Goal: Transaction & Acquisition: Obtain resource

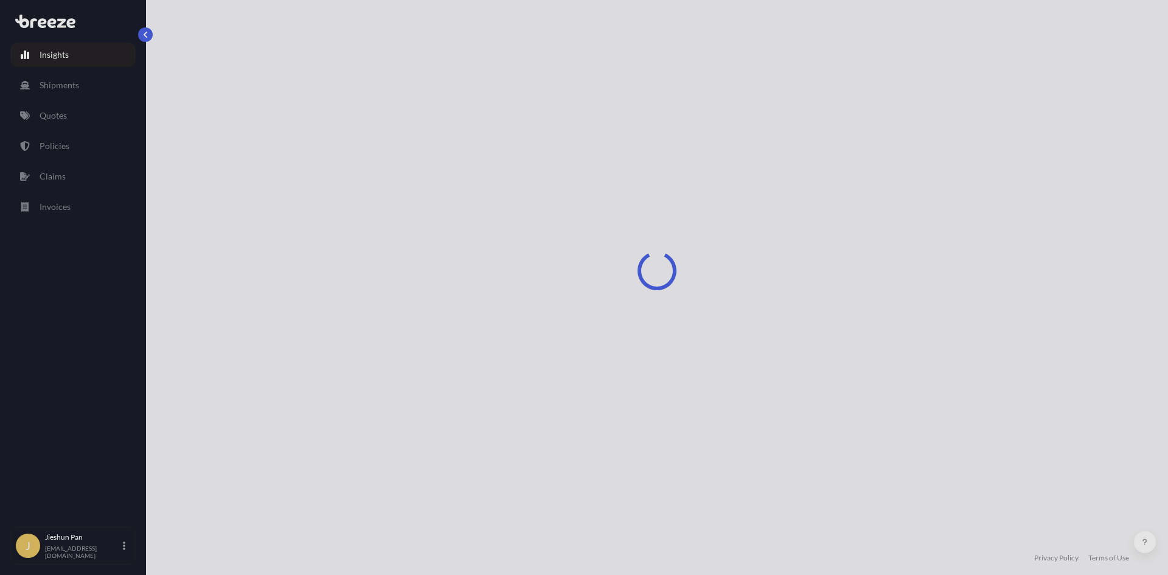
select select "2025"
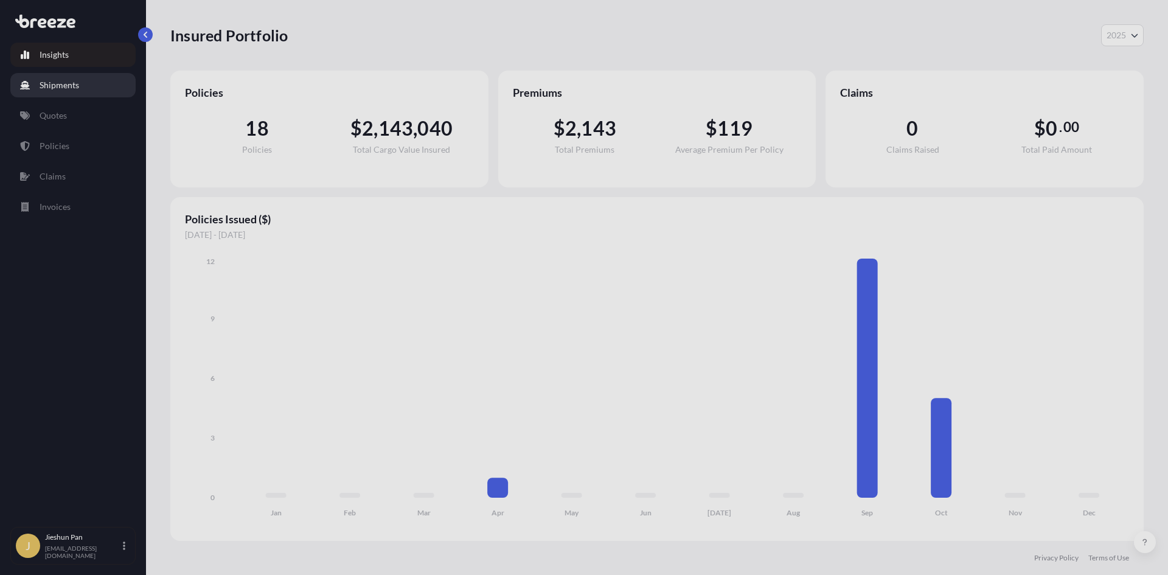
click at [71, 90] on p "Shipments" at bounding box center [60, 85] width 40 height 12
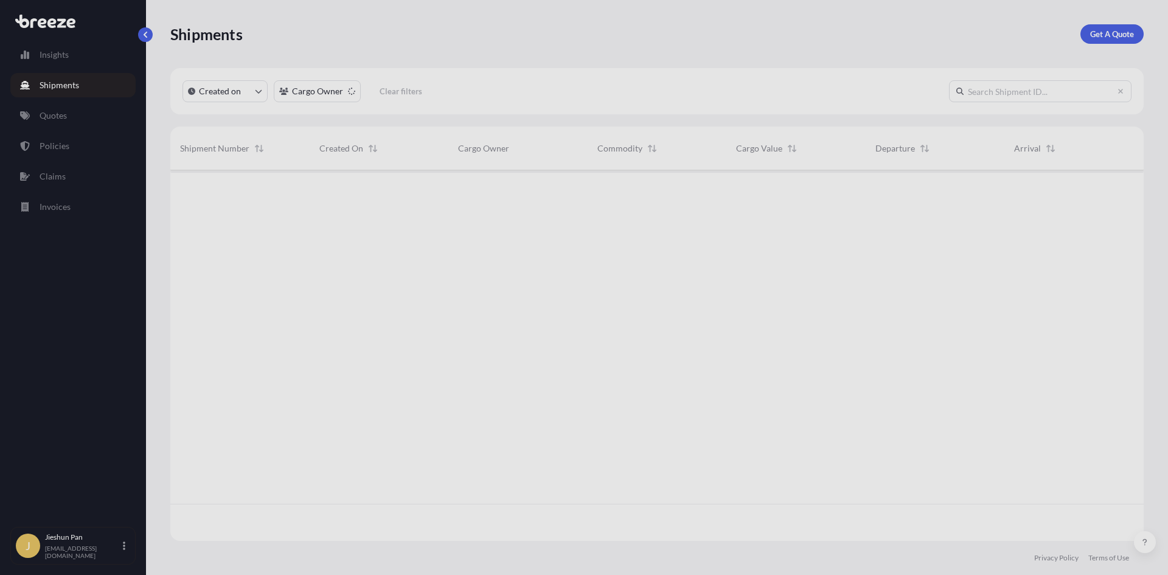
scroll to position [405, 964]
click at [68, 64] on link "Insights" at bounding box center [72, 55] width 125 height 24
select select "2025"
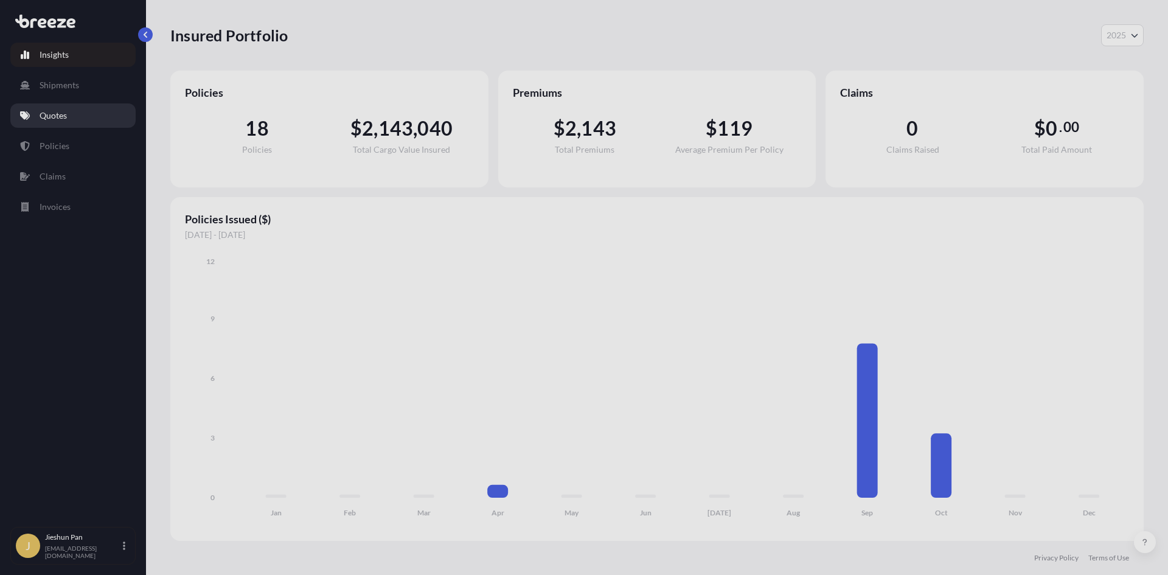
click at [52, 119] on p "Quotes" at bounding box center [53, 115] width 27 height 12
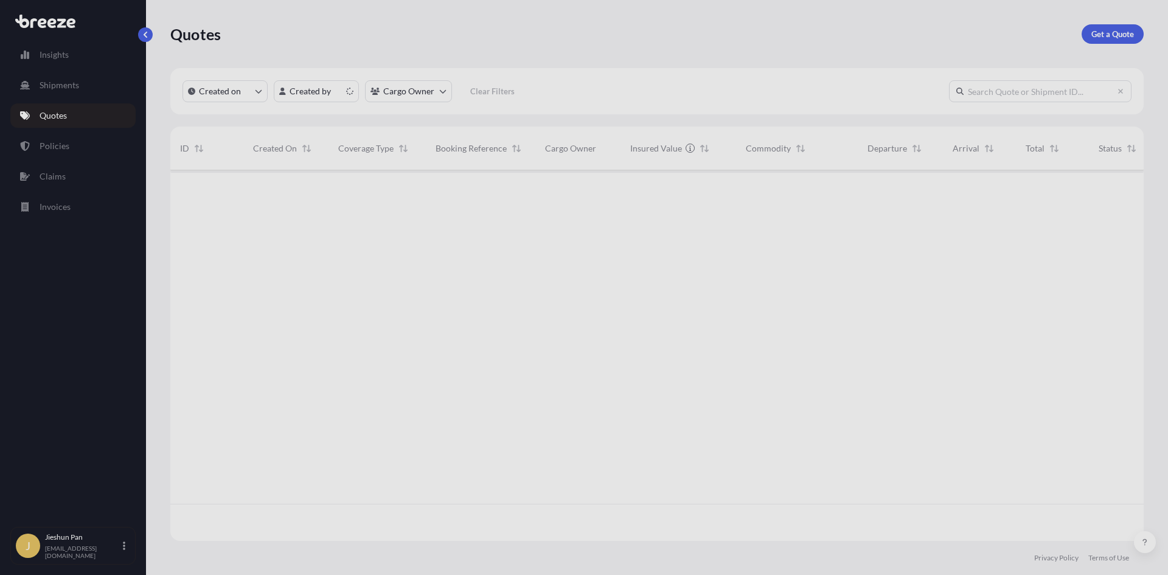
scroll to position [368, 964]
click at [1107, 35] on p "Get a Quote" at bounding box center [1112, 34] width 43 height 12
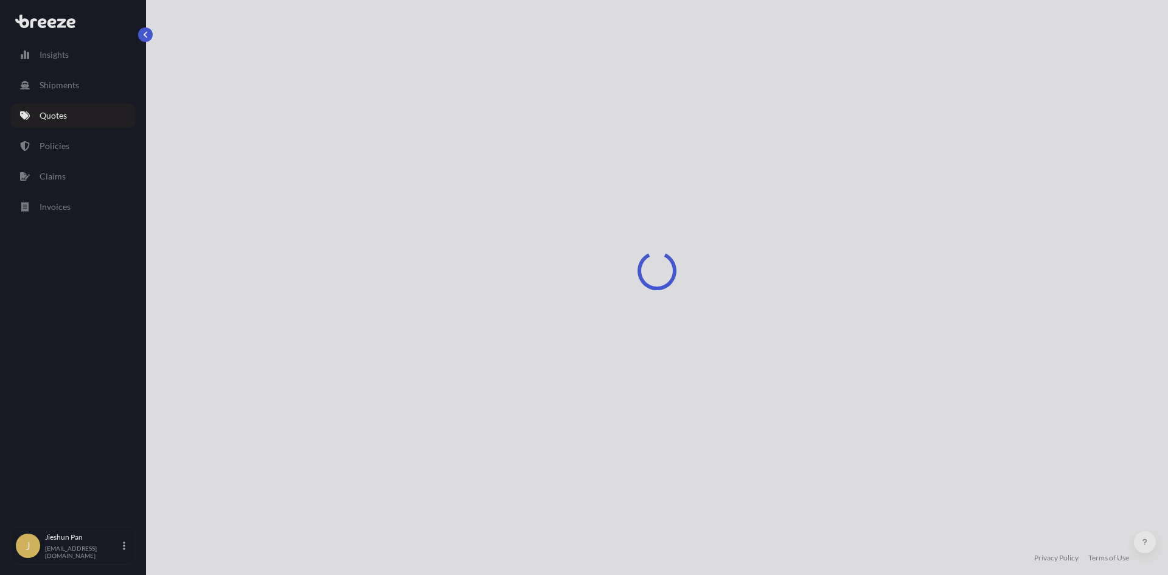
select select "Sea"
select select "1"
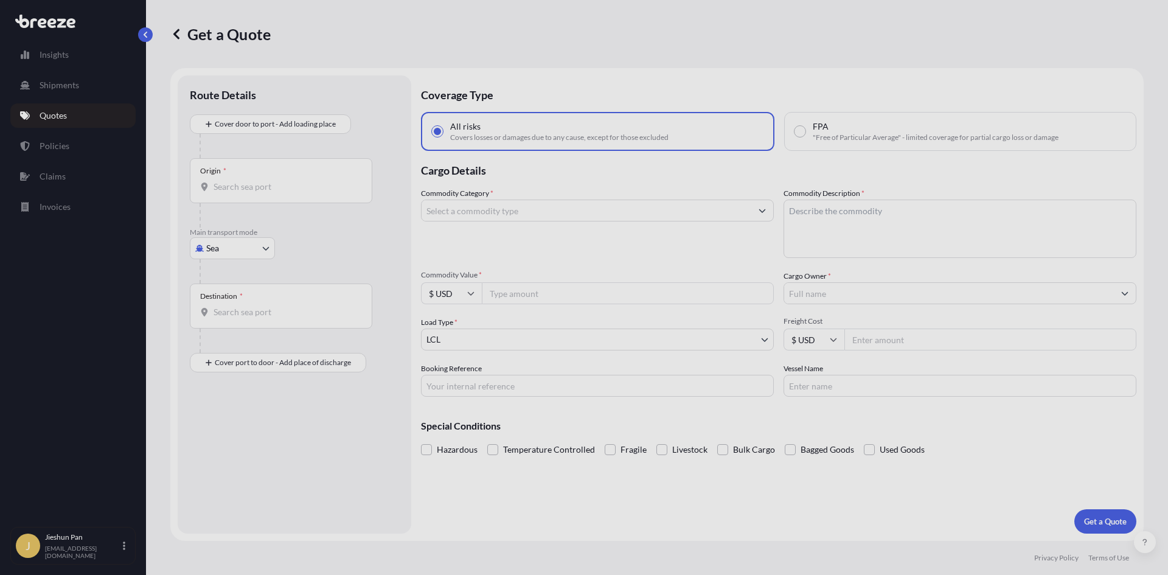
click at [260, 173] on div "Origin *" at bounding box center [281, 180] width 182 height 45
click at [260, 181] on input "Origin *" at bounding box center [286, 187] width 144 height 12
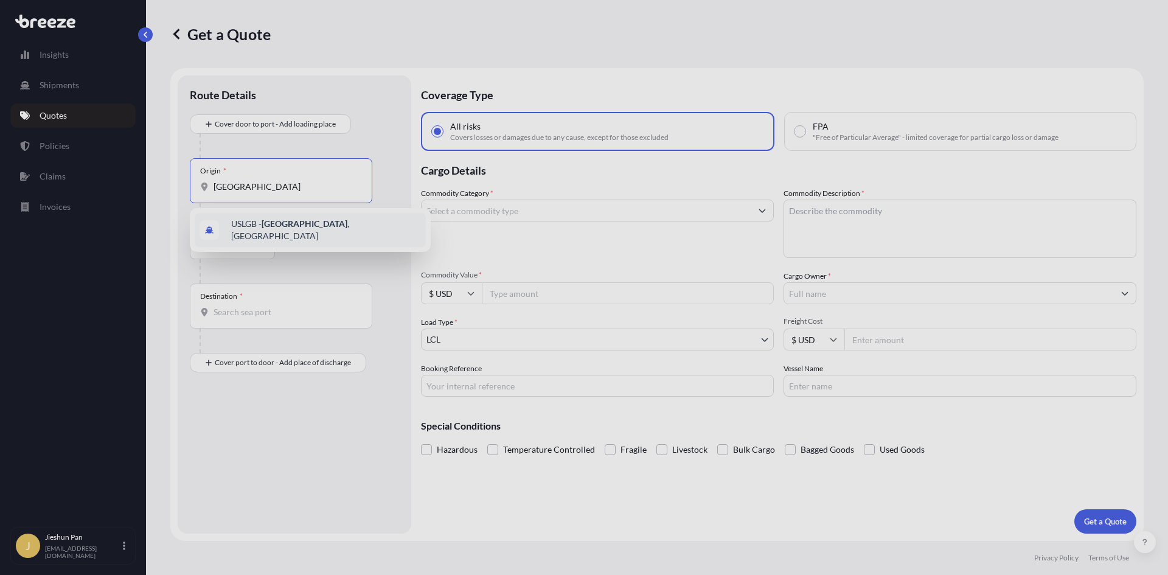
click at [240, 237] on div "USLGB - [GEOGRAPHIC_DATA] , [GEOGRAPHIC_DATA]" at bounding box center [310, 230] width 231 height 34
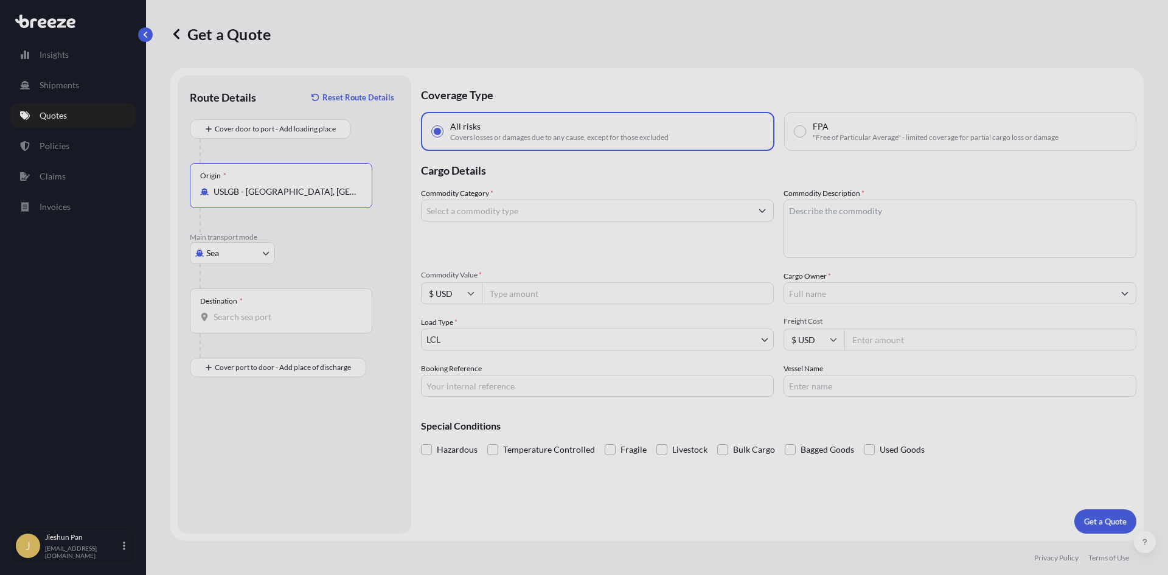
type input "USLGB - [GEOGRAPHIC_DATA], [GEOGRAPHIC_DATA]"
click at [252, 254] on body "0 options available. 1 option available. Insights Shipments Quotes Policies Cla…" at bounding box center [584, 287] width 1168 height 575
click at [251, 329] on div "Road" at bounding box center [232, 329] width 75 height 22
select select "Road"
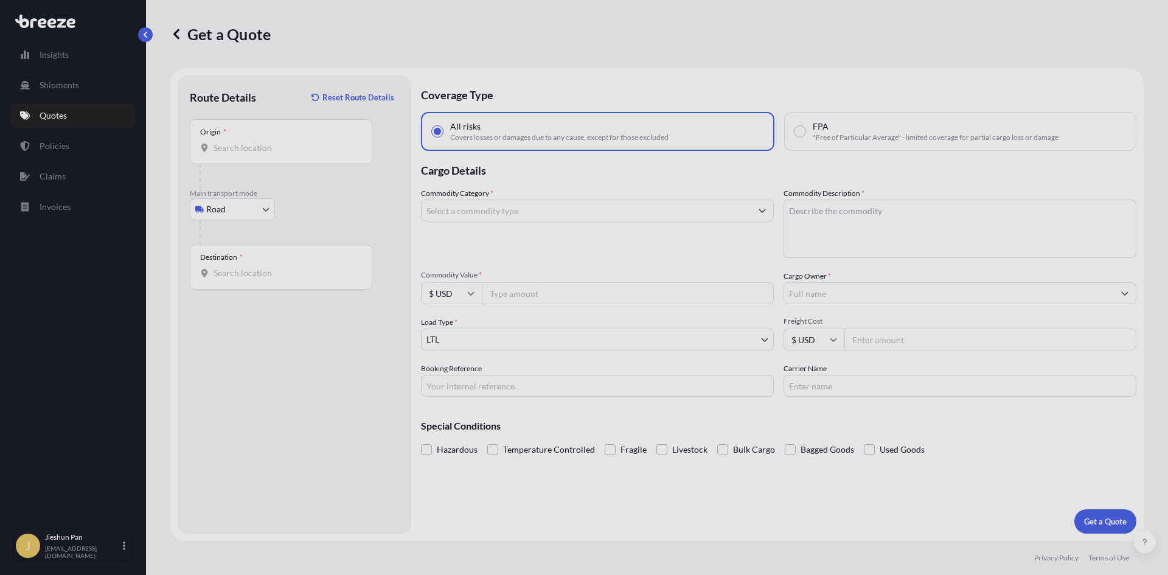
click at [283, 156] on div "Origin *" at bounding box center [281, 141] width 182 height 45
click at [283, 154] on input "Origin *" at bounding box center [286, 148] width 144 height 12
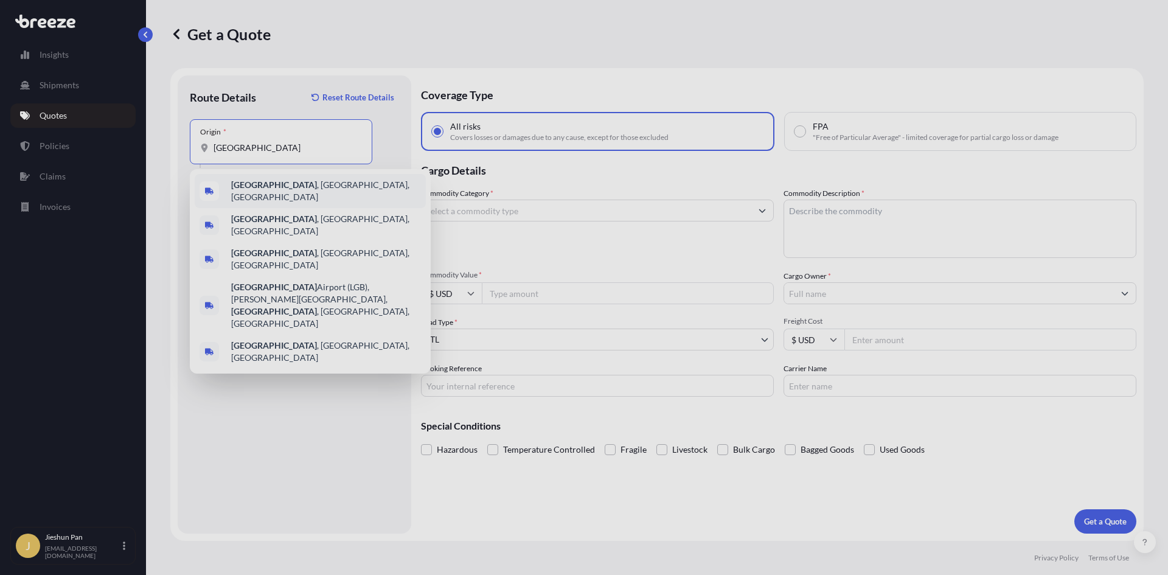
click at [317, 188] on div "[GEOGRAPHIC_DATA] , [GEOGRAPHIC_DATA], [GEOGRAPHIC_DATA]" at bounding box center [310, 191] width 231 height 34
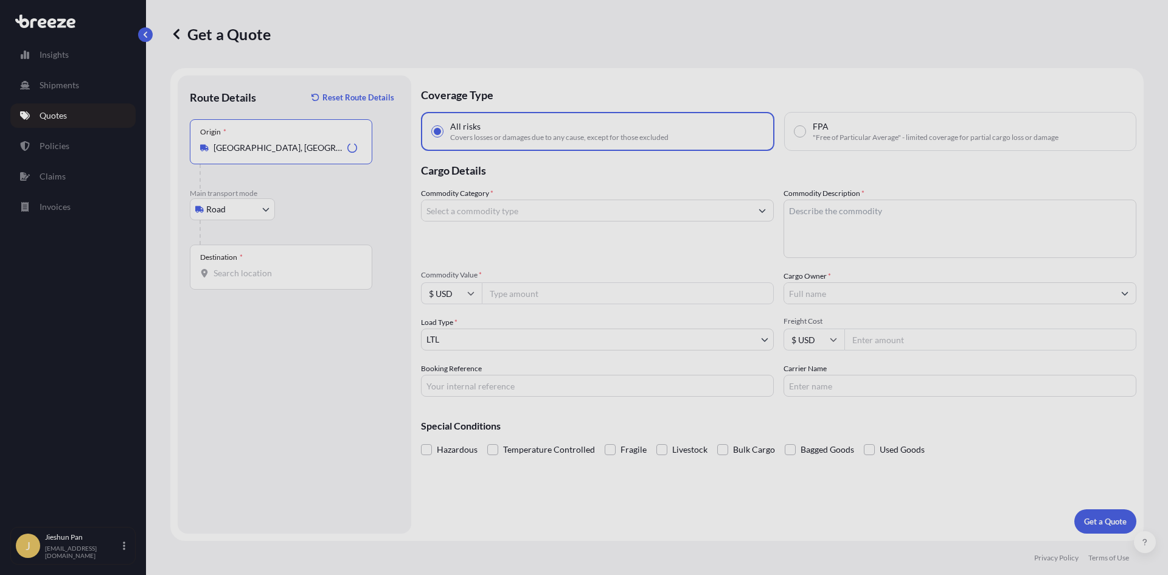
type input "[GEOGRAPHIC_DATA], [GEOGRAPHIC_DATA], [GEOGRAPHIC_DATA]"
click at [294, 264] on div "Destination *" at bounding box center [281, 267] width 182 height 45
click at [294, 267] on input "Destination *" at bounding box center [286, 273] width 144 height 12
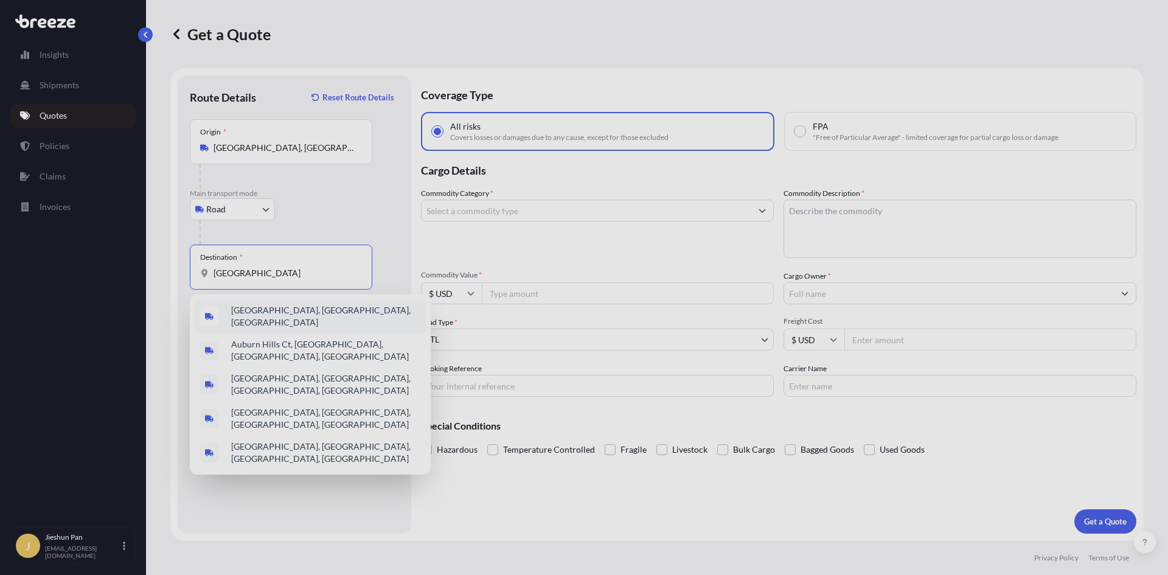
click at [367, 312] on div "[GEOGRAPHIC_DATA], [GEOGRAPHIC_DATA], [GEOGRAPHIC_DATA]" at bounding box center [310, 316] width 231 height 34
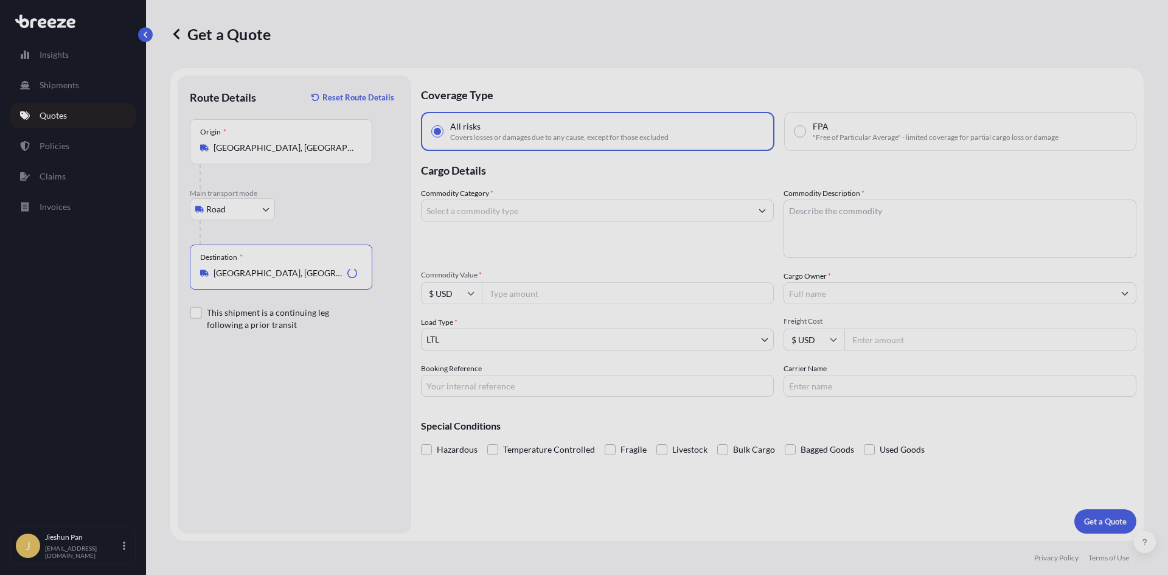
type input "[GEOGRAPHIC_DATA], [GEOGRAPHIC_DATA], [GEOGRAPHIC_DATA]"
click at [482, 227] on div "Commodity Category *" at bounding box center [597, 222] width 353 height 71
click at [494, 215] on input "Commodity Category *" at bounding box center [587, 211] width 330 height 22
click at [961, 253] on textarea "Commodity Description *" at bounding box center [959, 229] width 353 height 58
click at [442, 210] on input "Electronics" at bounding box center [587, 211] width 330 height 22
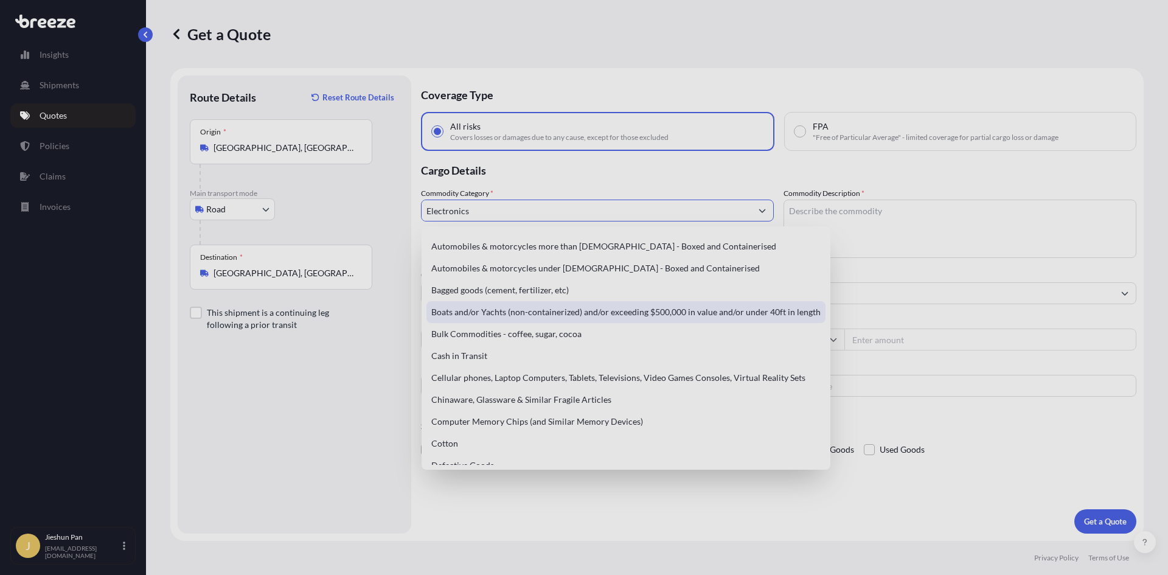
scroll to position [61, 0]
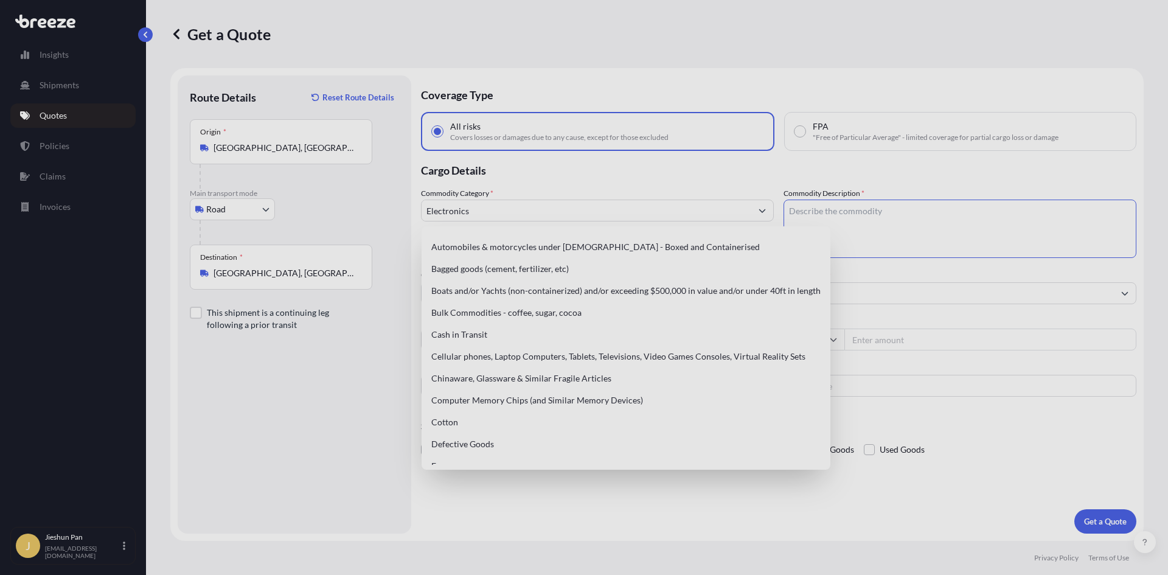
click at [894, 212] on textarea "Commodity Description *" at bounding box center [959, 229] width 353 height 58
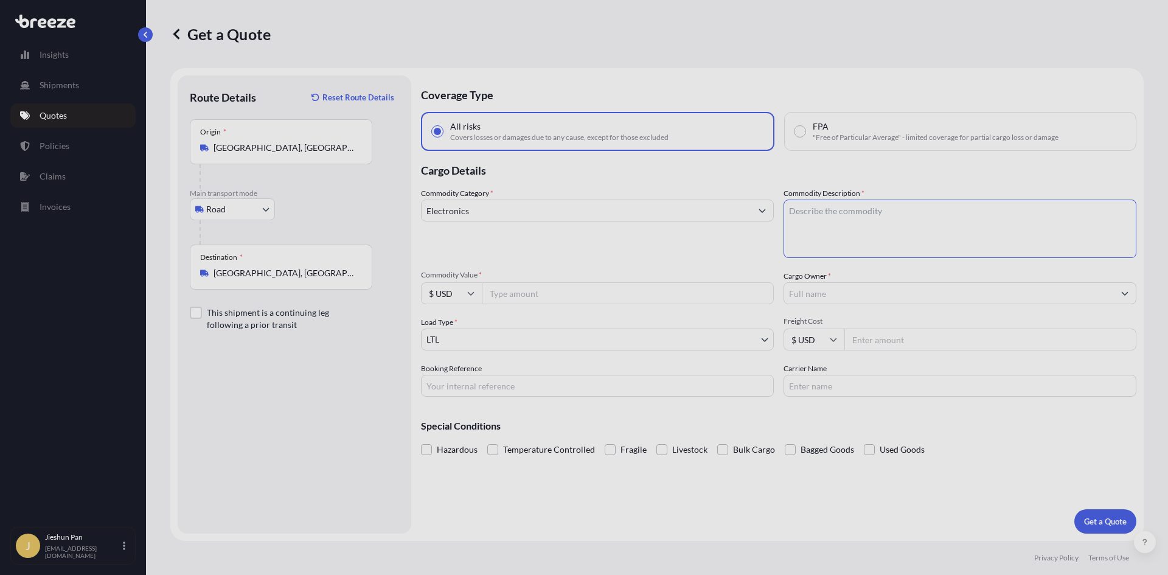
click at [599, 201] on input "Electronics" at bounding box center [587, 211] width 330 height 22
type input "Electronics Parts"
click at [821, 229] on textarea "Commodity Description *" at bounding box center [959, 229] width 353 height 58
type textarea "C"
type textarea "Parts with Battery, Haz class 9"
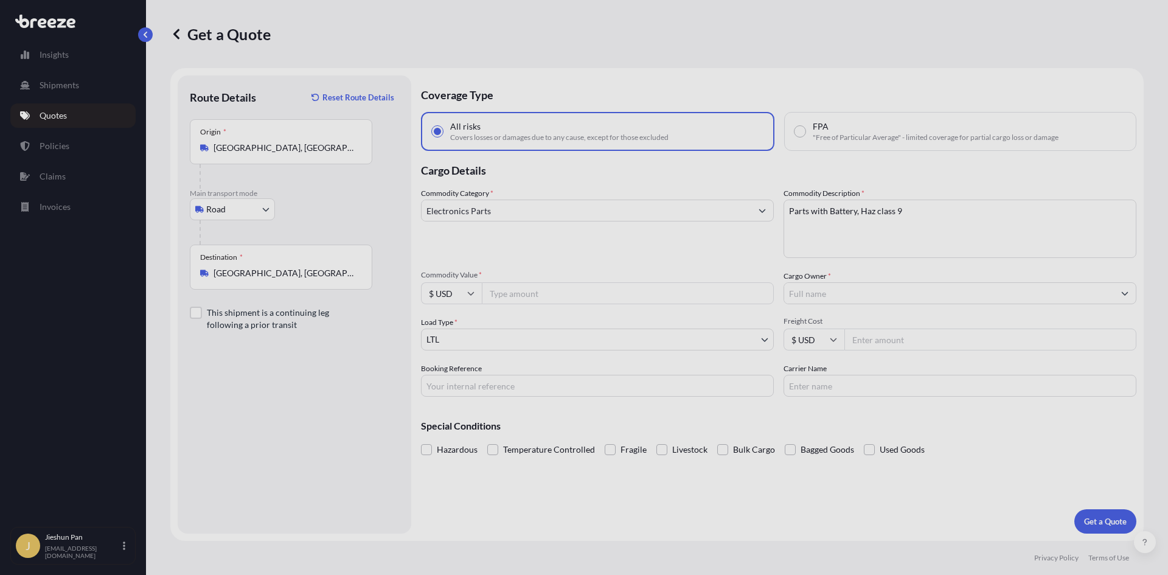
click at [656, 255] on div "Commodity Category * Electronics Parts" at bounding box center [597, 222] width 353 height 71
click at [634, 80] on p "Coverage Type" at bounding box center [778, 93] width 715 height 36
click at [512, 300] on input "Commodity Value *" at bounding box center [628, 293] width 292 height 22
type input "800000"
click at [871, 287] on input "Cargo Owner *" at bounding box center [949, 293] width 330 height 22
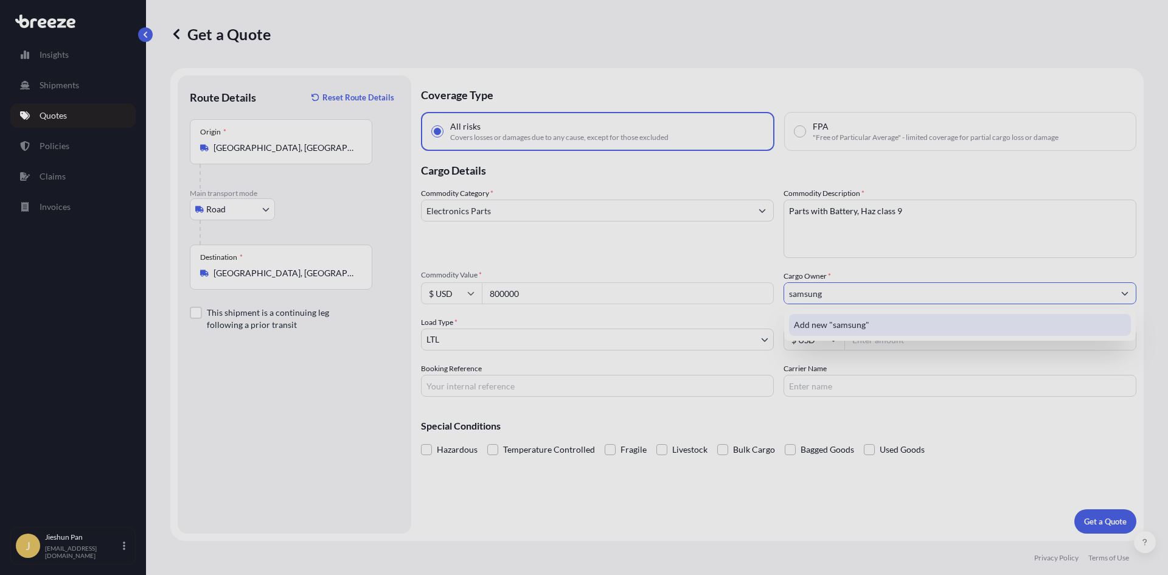
click at [813, 327] on span "Add new "samsung"" at bounding box center [831, 325] width 75 height 12
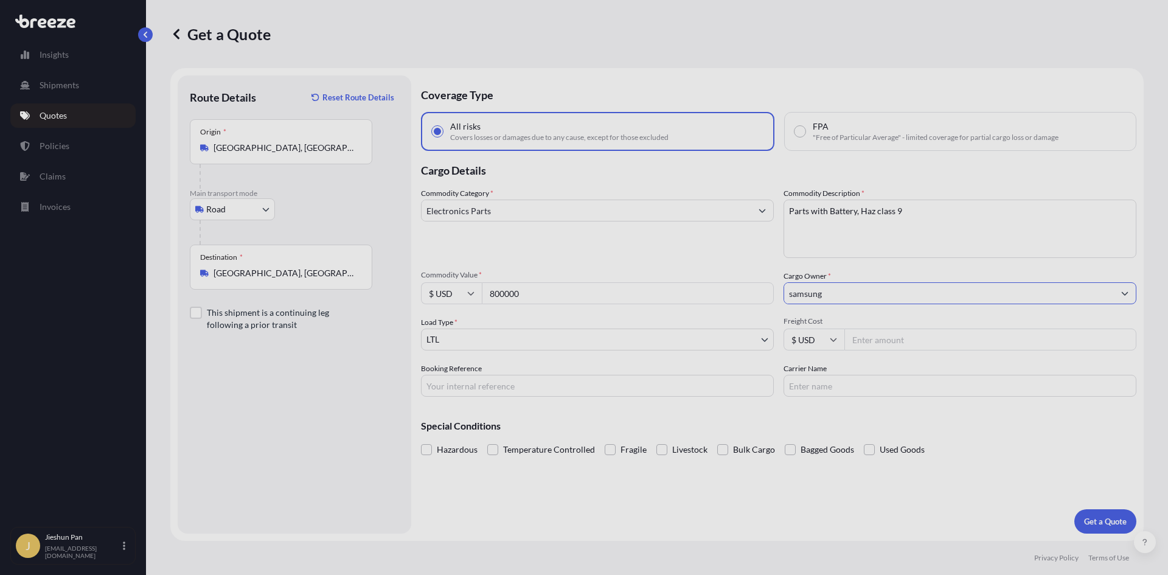
type input "samsung"
click at [535, 351] on div "Commodity Category * Electronics Parts Commodity Description * Parts with Batte…" at bounding box center [778, 291] width 715 height 209
click at [535, 345] on body "12 options available. 7 options available. 1 option available. 0 options availa…" at bounding box center [584, 287] width 1168 height 575
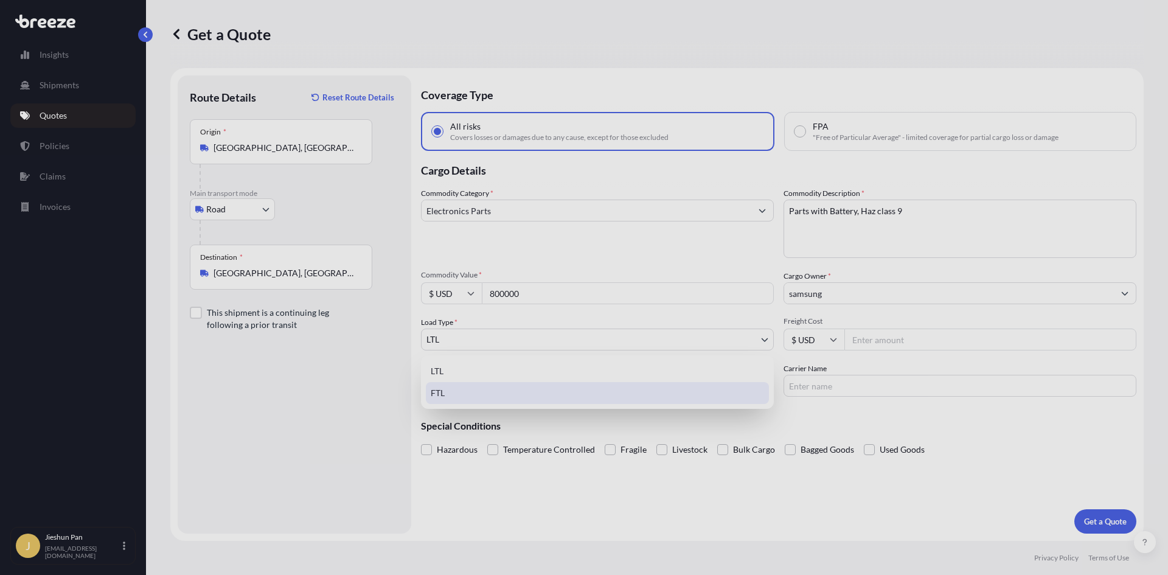
click at [533, 389] on div "FTL" at bounding box center [597, 393] width 343 height 22
select select "2"
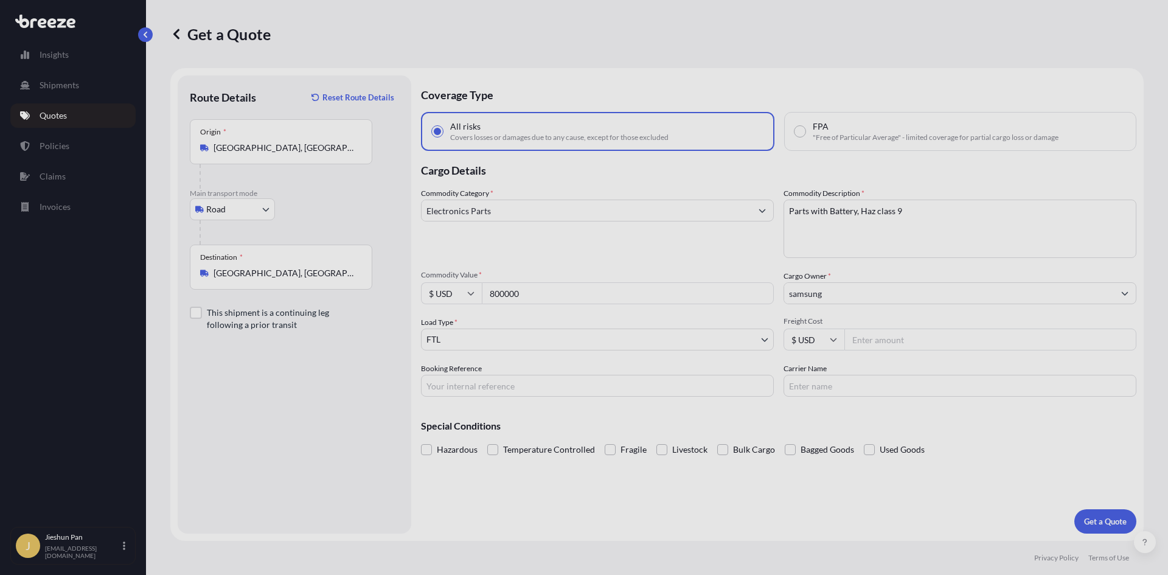
click at [884, 341] on input "Freight Cost" at bounding box center [990, 339] width 292 height 22
type input "800"
drag, startPoint x: 533, startPoint y: 384, endPoint x: 3, endPoint y: 405, distance: 530.8
click at [533, 384] on input "Booking Reference" at bounding box center [597, 386] width 353 height 22
click at [870, 396] on input "Carrier Name" at bounding box center [959, 386] width 353 height 22
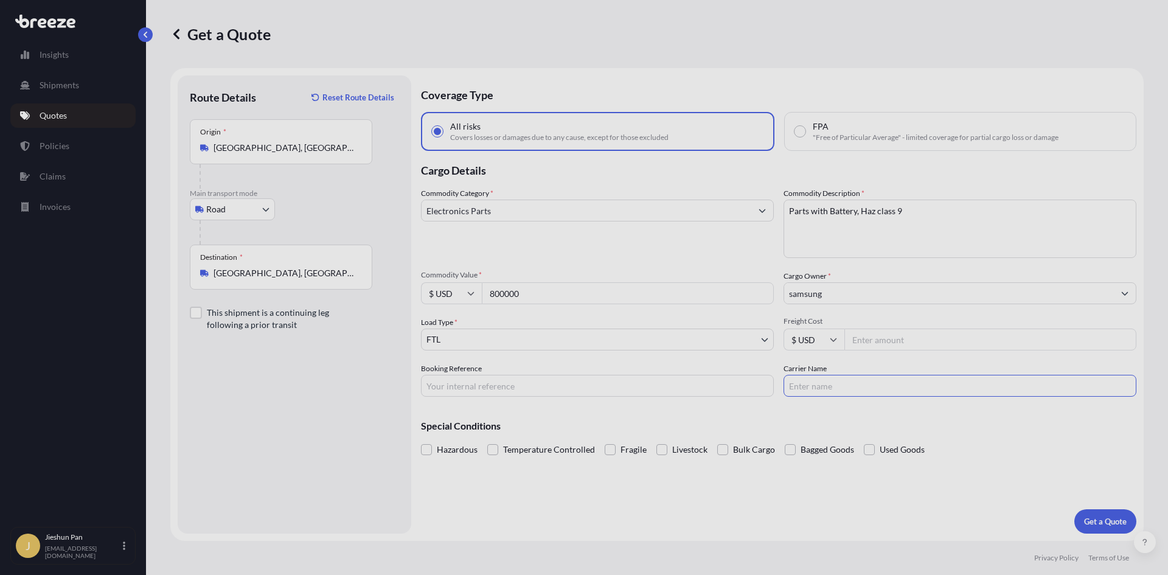
click at [870, 347] on input "Freight Cost" at bounding box center [990, 339] width 292 height 22
type input "12000"
click at [555, 494] on div "Coverage Type All risks Covers losses or damages due to any cause, except for t…" at bounding box center [778, 304] width 715 height 458
click at [428, 452] on span at bounding box center [426, 449] width 11 height 11
click at [421, 440] on input "Hazardous" at bounding box center [421, 440] width 0 height 0
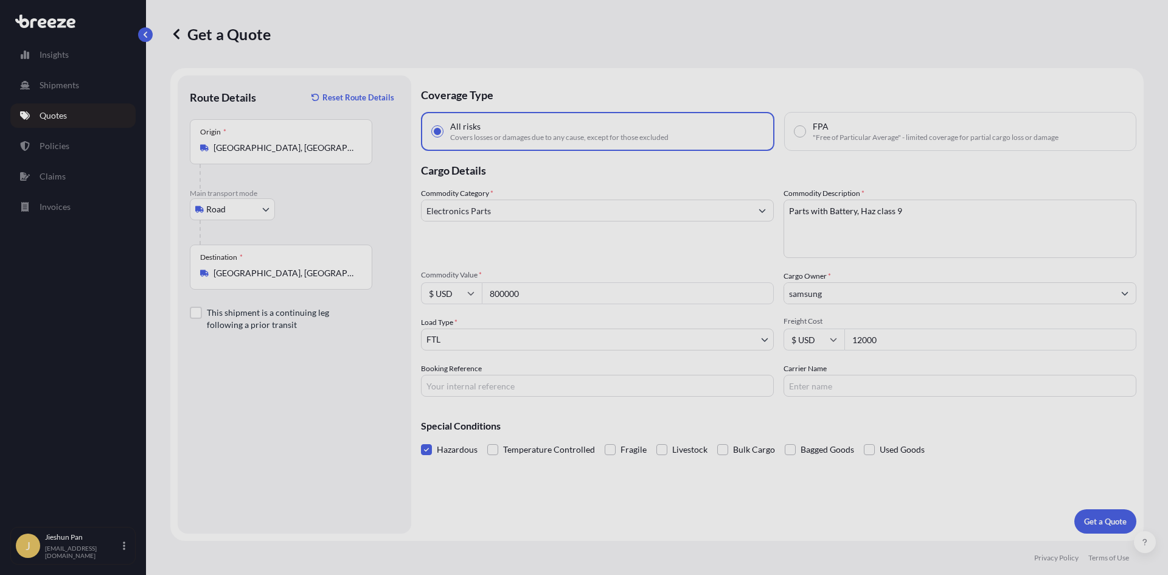
click at [569, 496] on div "Coverage Type All risks Covers losses or damages due to any cause, except for t…" at bounding box center [778, 304] width 715 height 458
drag, startPoint x: 597, startPoint y: 386, endPoint x: 611, endPoint y: 383, distance: 14.9
click at [597, 386] on input "Booking Reference" at bounding box center [597, 386] width 353 height 22
click at [910, 387] on input "Carrier Name" at bounding box center [959, 386] width 353 height 22
click at [1112, 527] on p "Get a Quote" at bounding box center [1105, 521] width 43 height 12
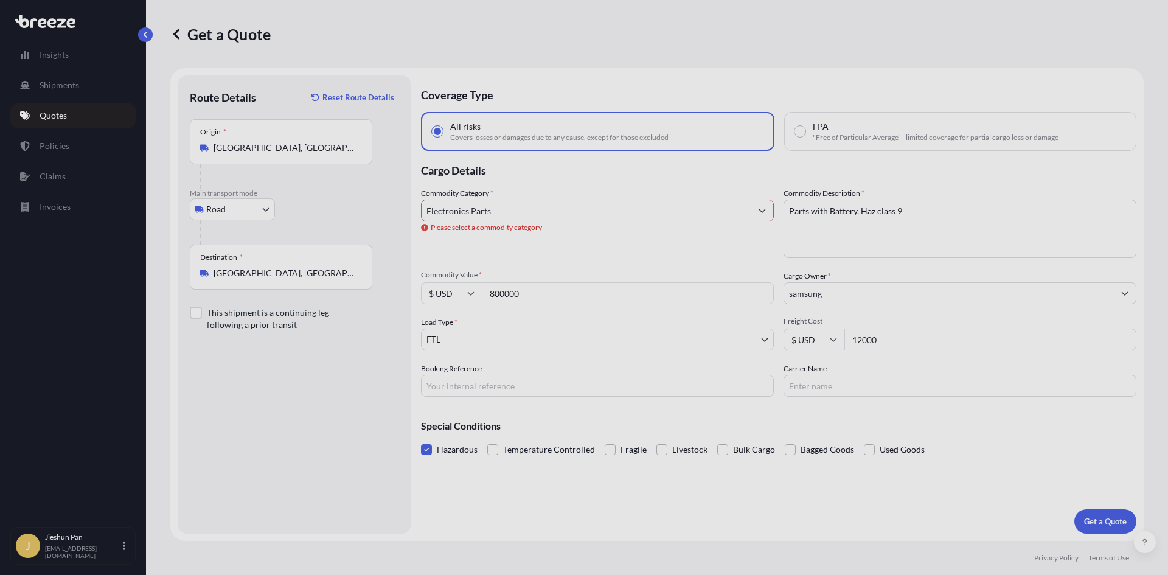
click at [582, 209] on input "Electronics Parts" at bounding box center [587, 211] width 330 height 22
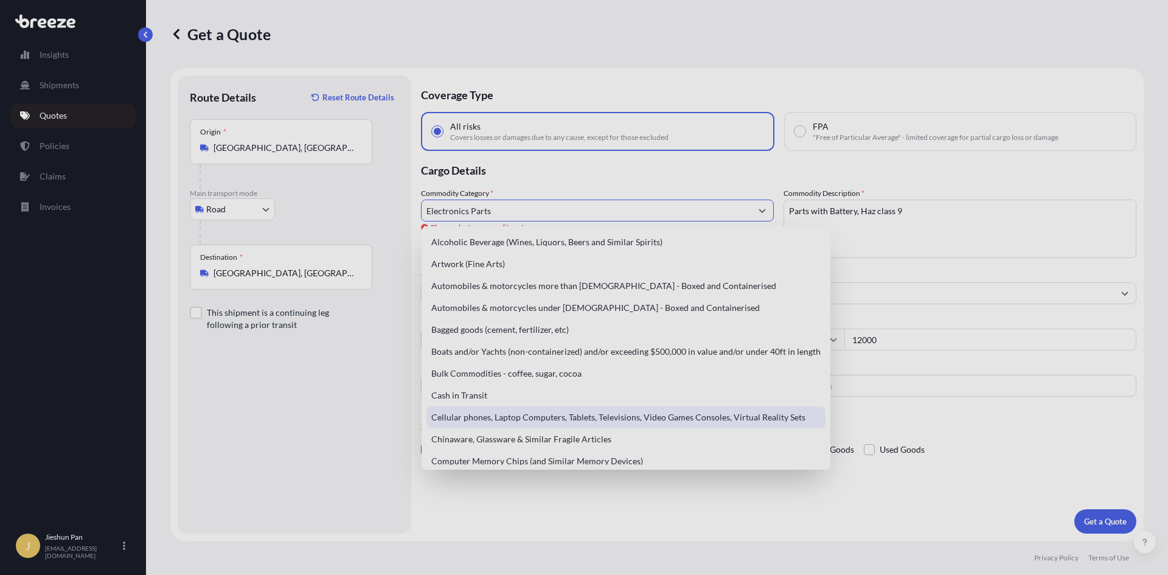
click at [730, 409] on div "Cellular phones, Laptop Computers, Tablets, Televisions, Video Games Consoles, …" at bounding box center [625, 417] width 399 height 22
type input "Cellular phones, Laptop Computers, Tablets, Televisions, Video Games Consoles, …"
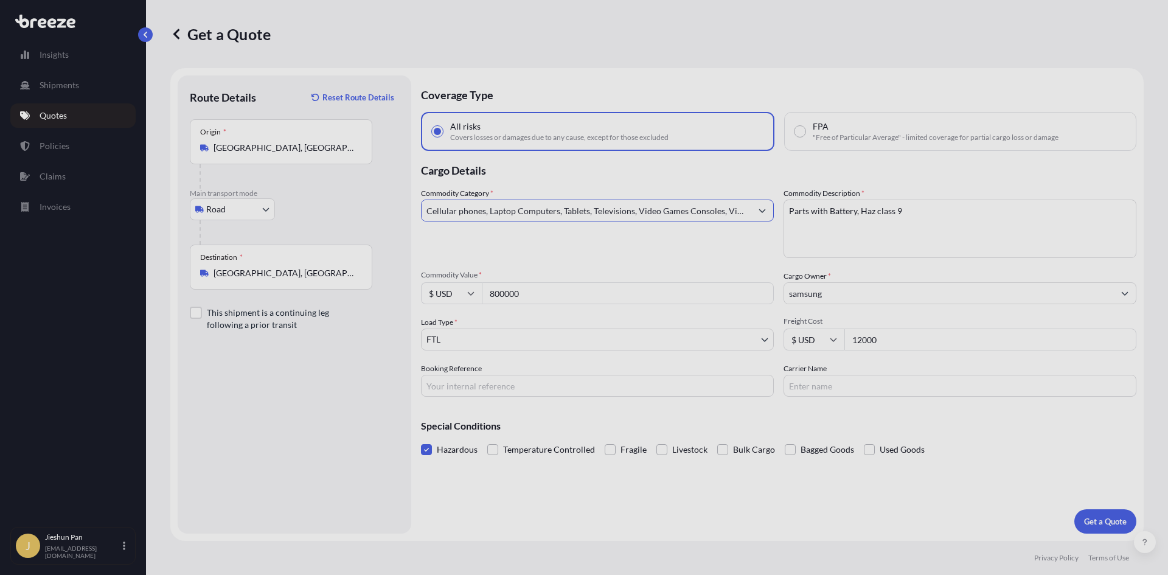
click at [667, 224] on div "Commodity Category * Cellular phones, Laptop Computers, Tablets, Televisions, V…" at bounding box center [597, 222] width 353 height 71
click at [669, 220] on input "Cellular phones, Laptop Computers, Tablets, Televisions, Video Games Consoles, …" at bounding box center [587, 211] width 330 height 22
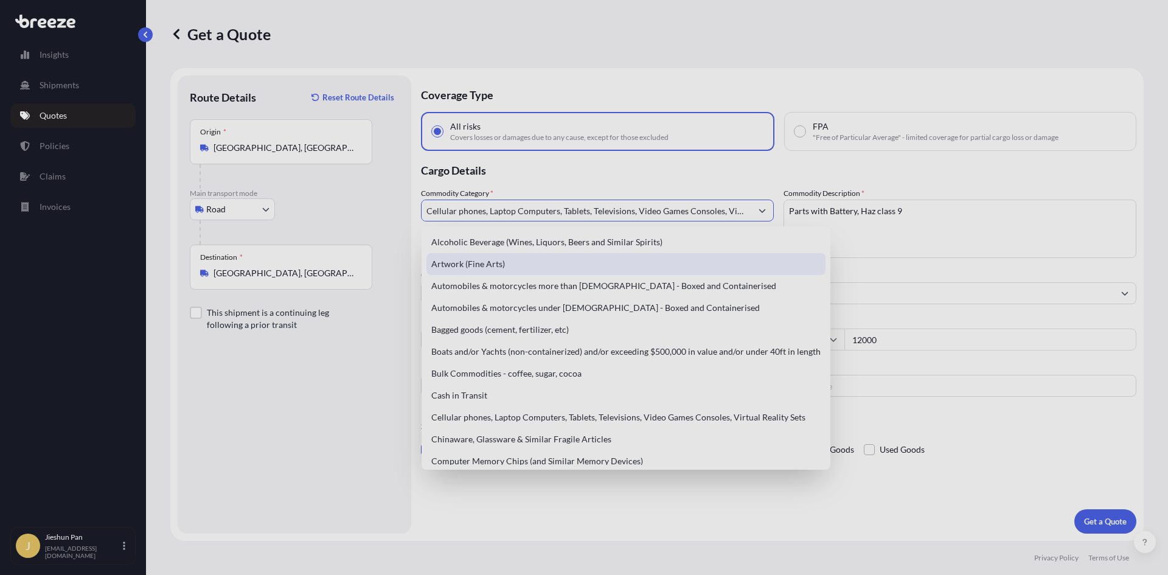
click at [866, 246] on textarea "Parts with Battery, Haz class 9" at bounding box center [959, 229] width 353 height 58
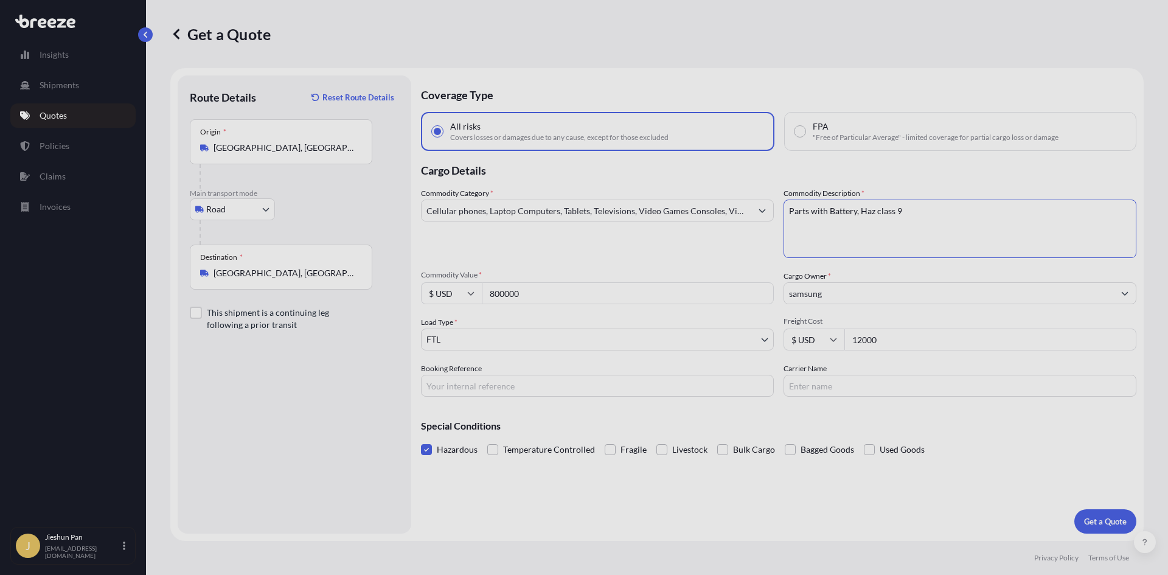
click at [787, 212] on textarea "Parts with Battery, Haz class 9" at bounding box center [959, 229] width 353 height 58
type textarea "Electronic Parts with Battery, Haz class 9"
click at [734, 214] on input "Cellular phones, Laptop Computers, Tablets, Televisions, Video Games Consoles, …" at bounding box center [587, 211] width 330 height 22
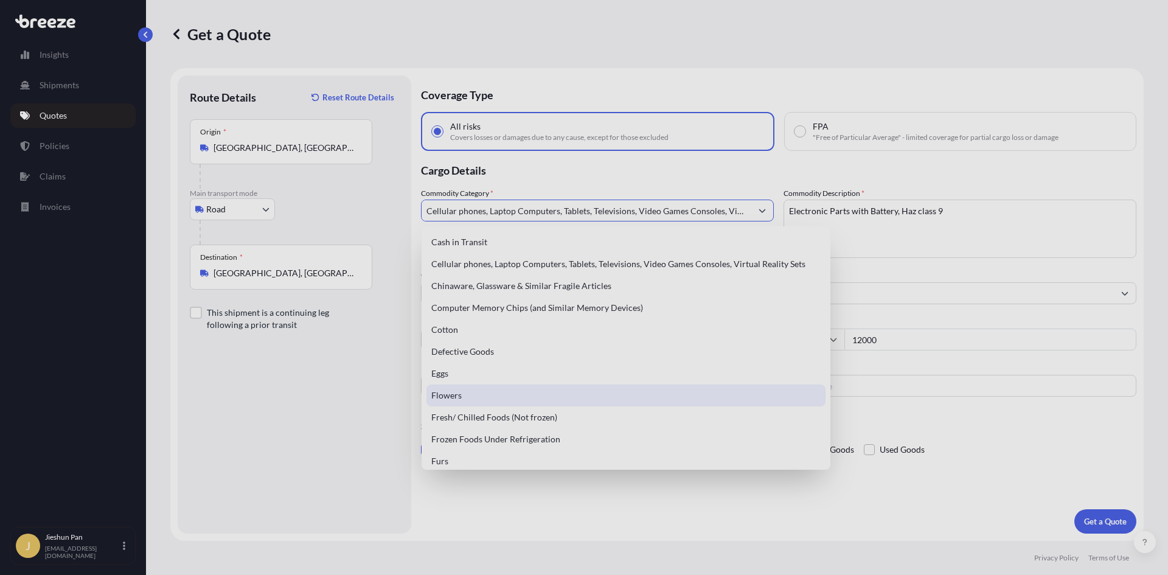
scroll to position [182, 0]
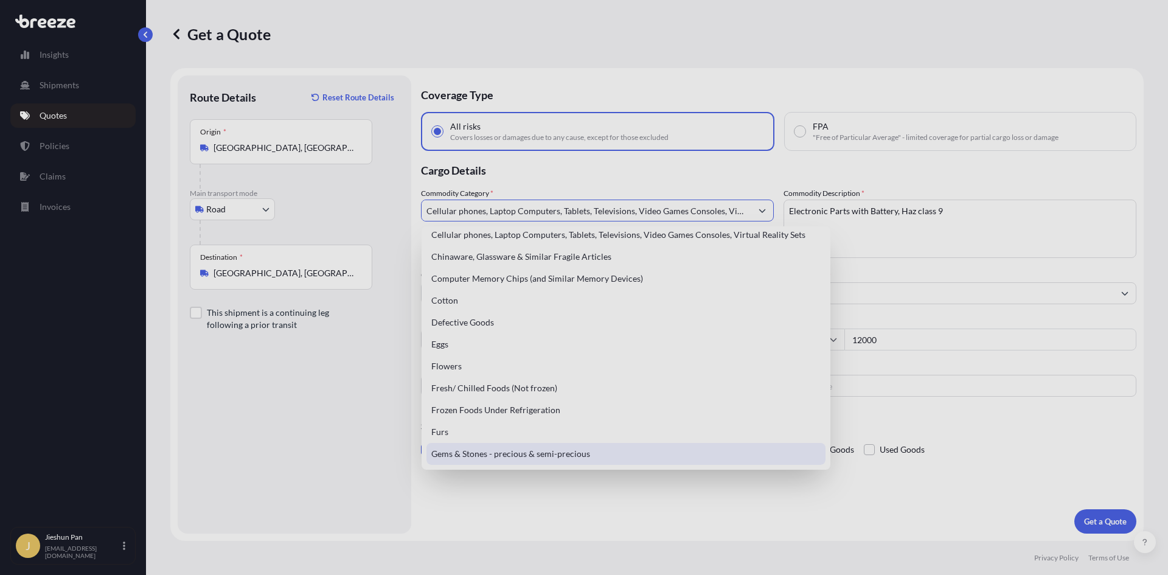
click at [569, 505] on div "Coverage Type All risks Covers losses or damages due to any cause, except for t…" at bounding box center [778, 304] width 715 height 458
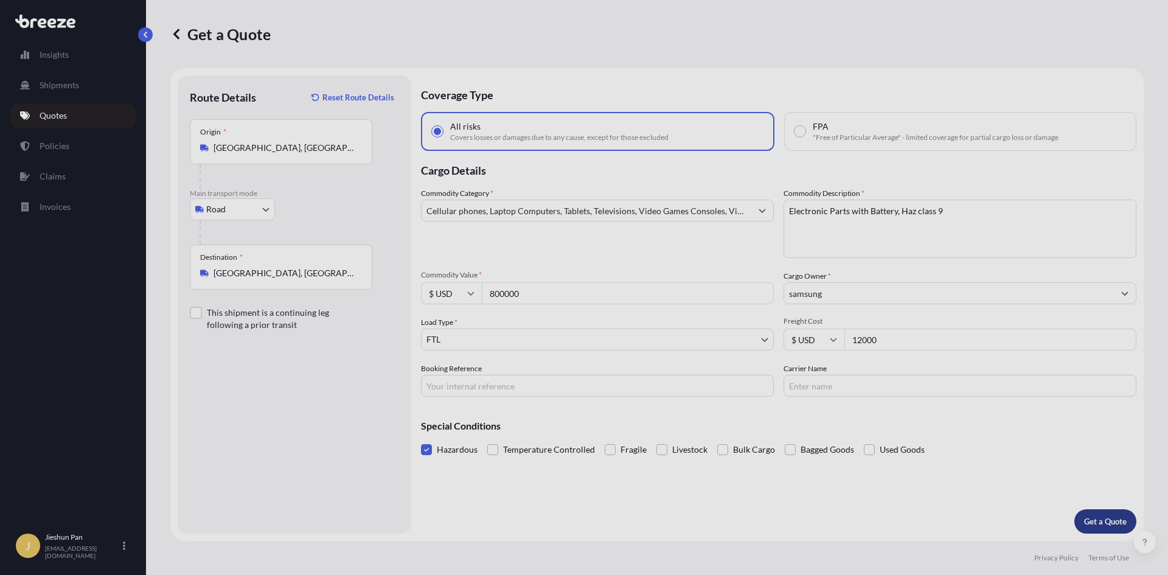
click at [1080, 525] on button "Get a Quote" at bounding box center [1105, 521] width 62 height 24
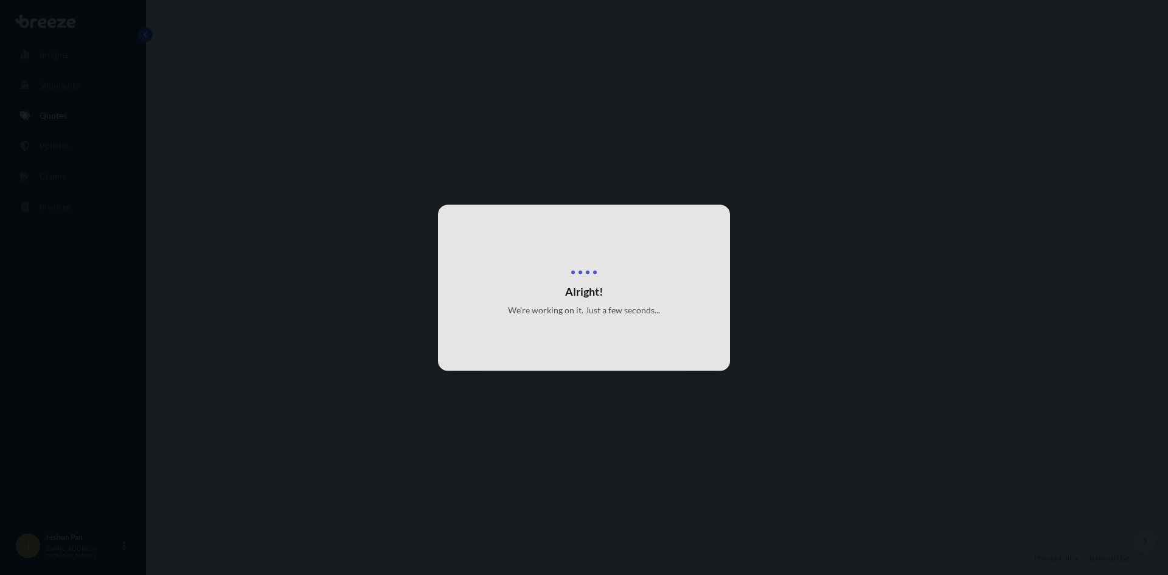
select select "Road"
select select "2"
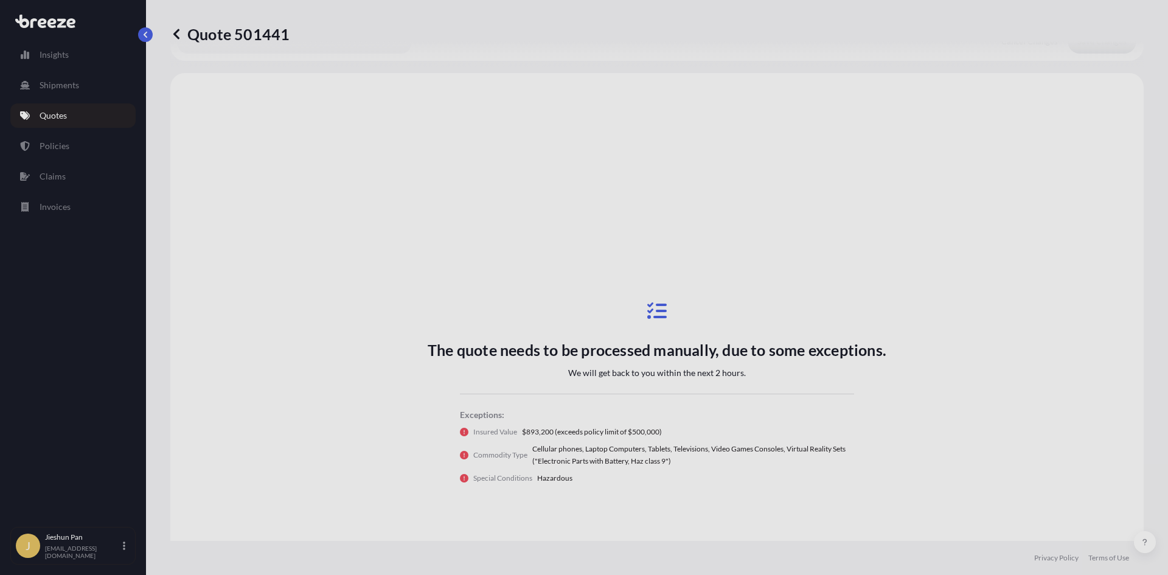
scroll to position [442, 0]
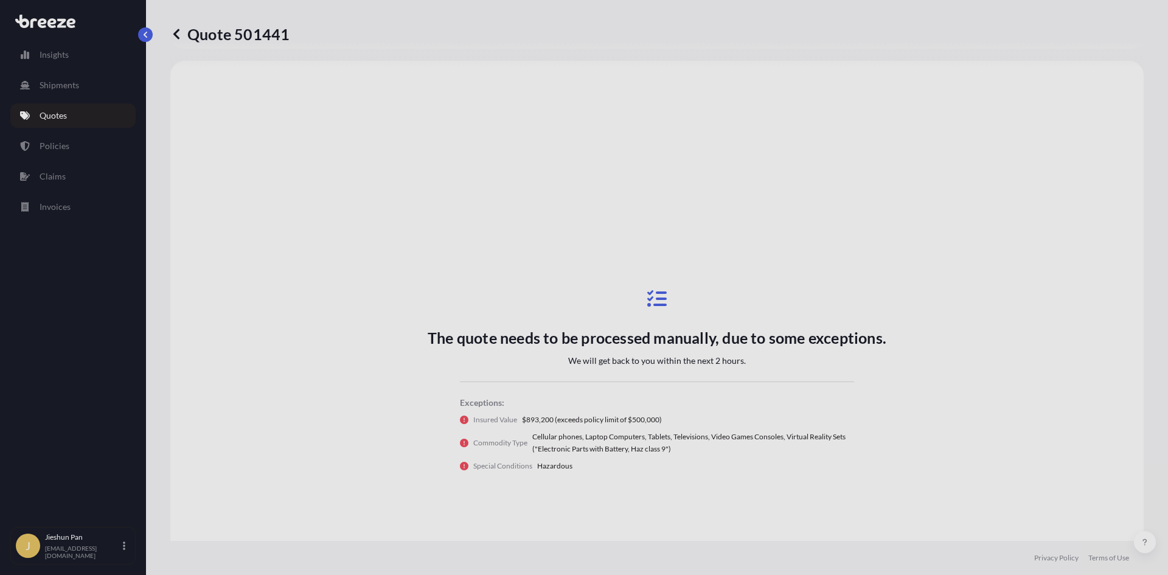
drag, startPoint x: 880, startPoint y: 502, endPoint x: 869, endPoint y: 498, distance: 11.0
click at [880, 502] on div "The quote needs to be processed manually, due to some exceptions. We will get b…" at bounding box center [656, 380] width 939 height 605
click at [68, 55] on p "Insights" at bounding box center [54, 55] width 29 height 12
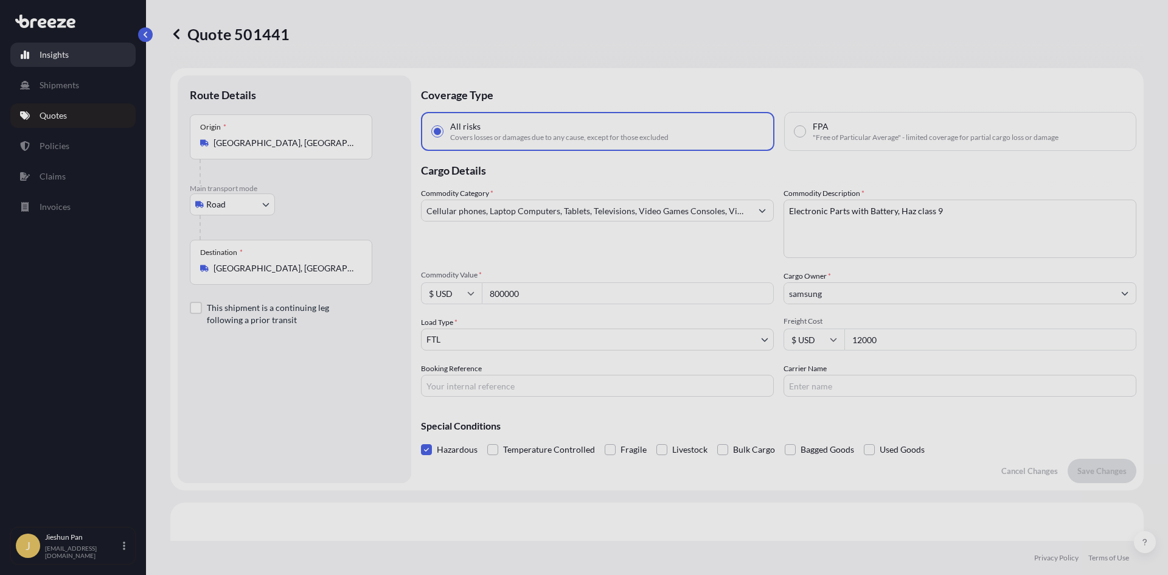
select select "2025"
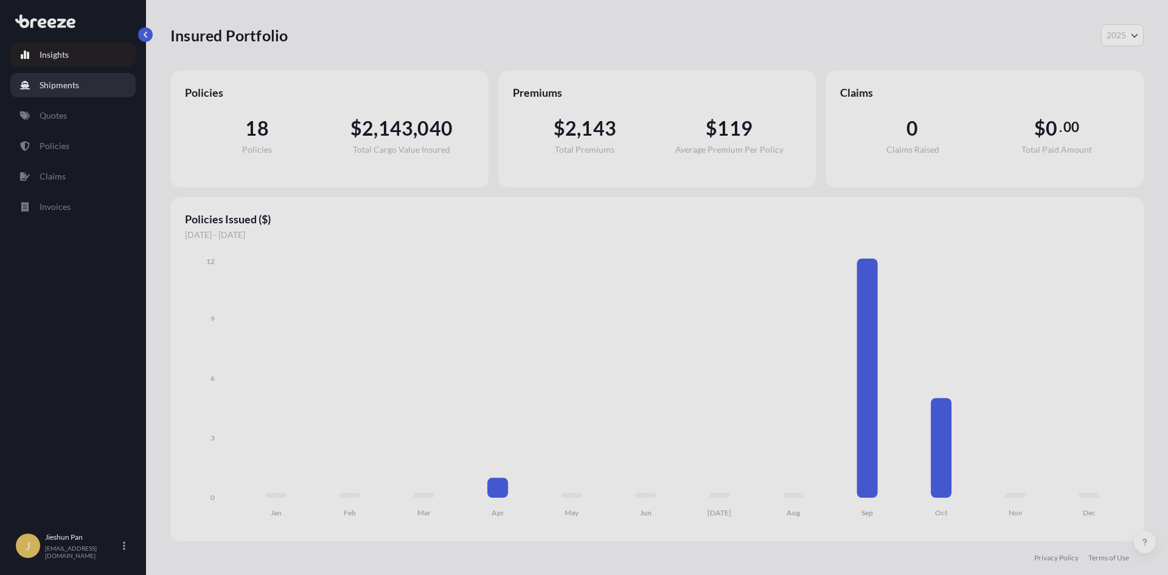
click at [63, 88] on p "Shipments" at bounding box center [60, 85] width 40 height 12
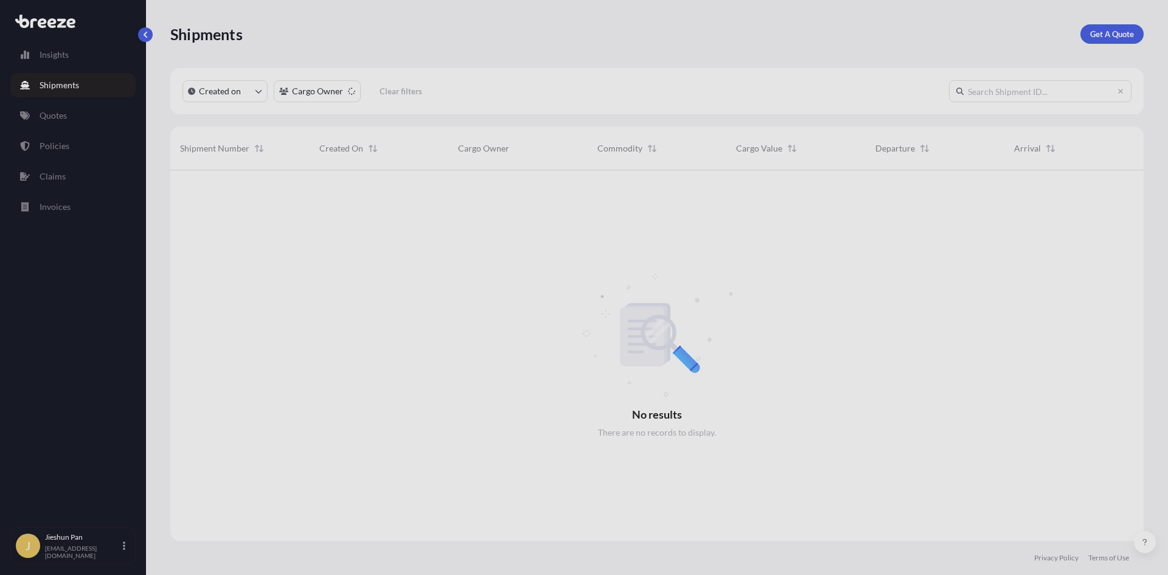
scroll to position [405, 964]
click at [54, 117] on p "Quotes" at bounding box center [53, 115] width 27 height 12
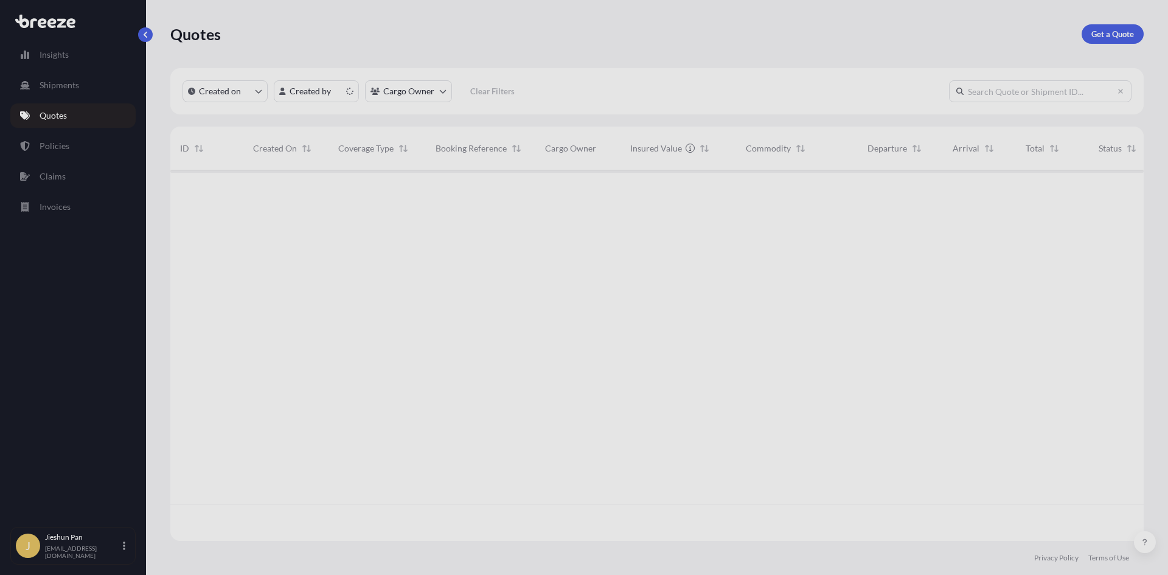
scroll to position [368, 964]
